Goal: Transaction & Acquisition: Purchase product/service

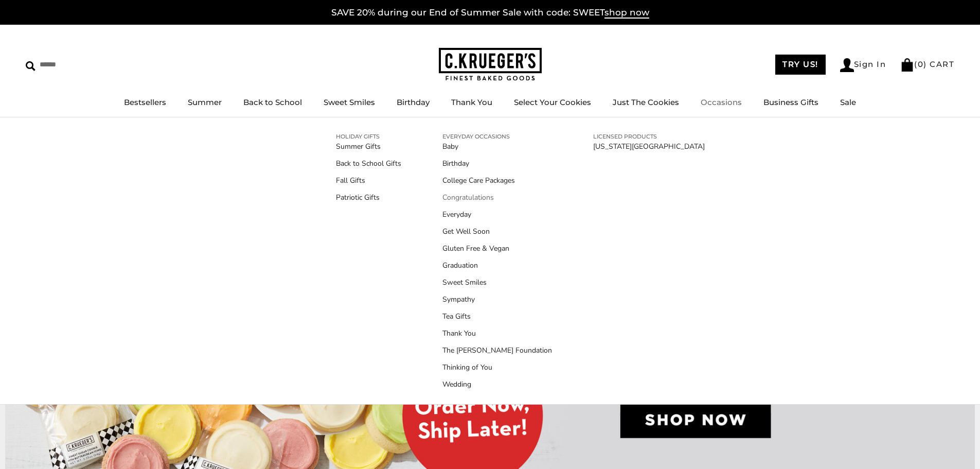
click at [465, 196] on link "Congratulations" at bounding box center [498, 197] width 110 height 11
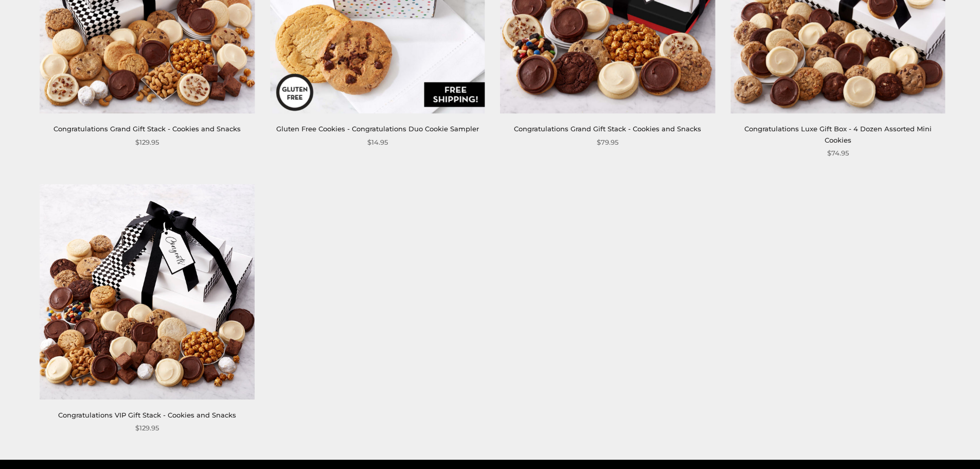
scroll to position [721, 0]
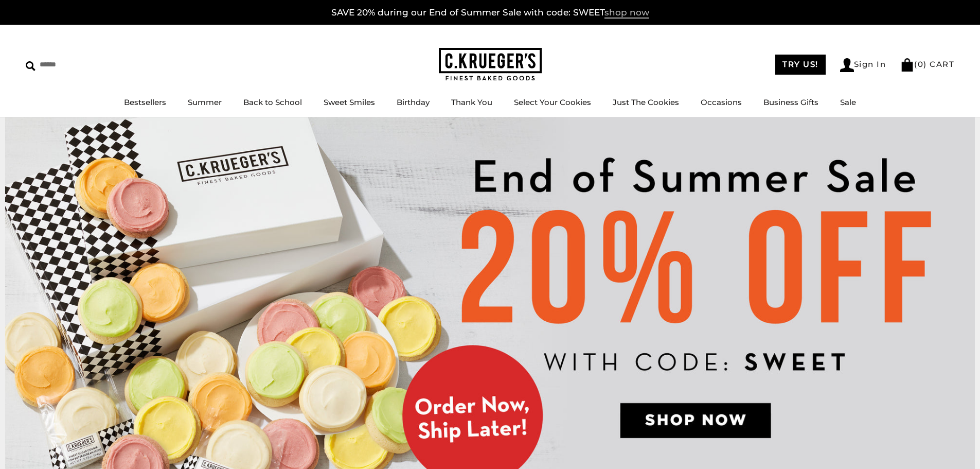
click at [618, 9] on span "shop now" at bounding box center [627, 12] width 45 height 11
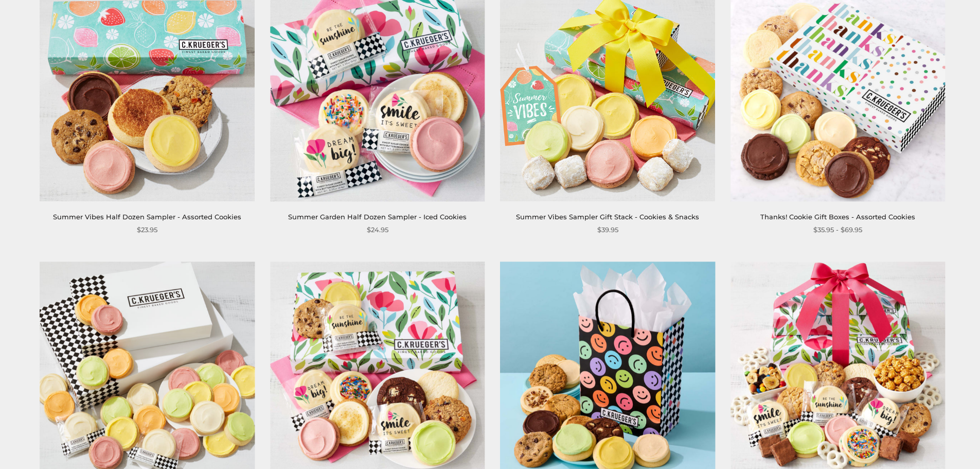
scroll to position [1235, 0]
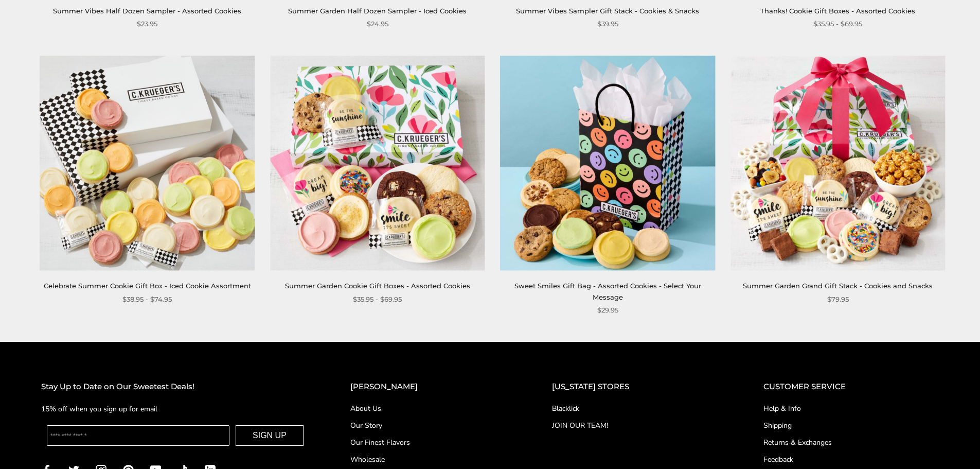
click at [629, 165] on img at bounding box center [608, 163] width 215 height 215
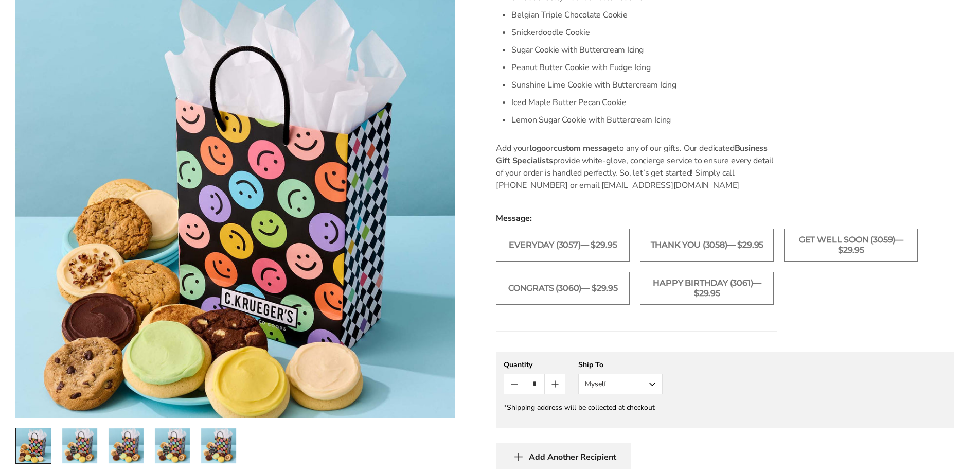
scroll to position [463, 0]
click at [540, 291] on label "Congrats (3060)— $29.95" at bounding box center [563, 287] width 134 height 33
